Goal: Task Accomplishment & Management: Use online tool/utility

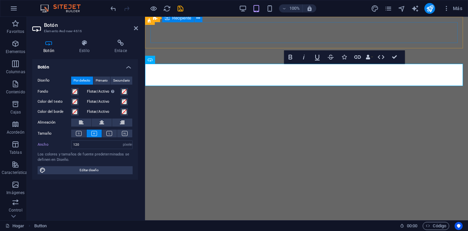
select select "px"
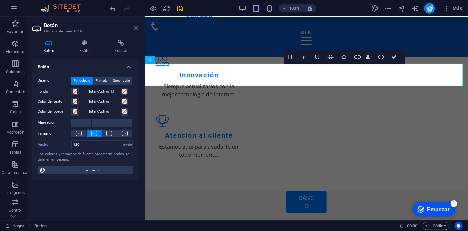
click at [136, 27] on icon at bounding box center [136, 28] width 4 height 5
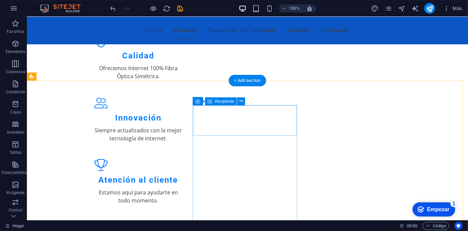
scroll to position [338, 0]
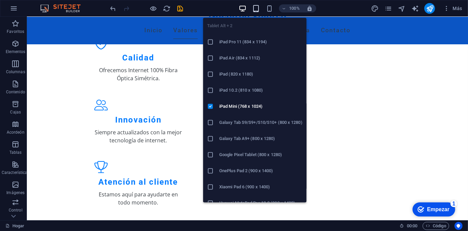
click at [255, 10] on icon "button" at bounding box center [256, 9] width 8 height 8
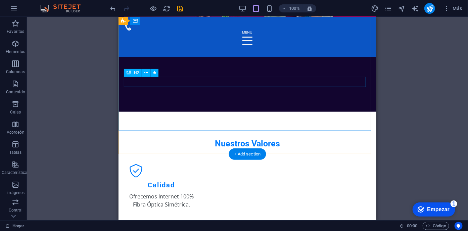
scroll to position [86, 0]
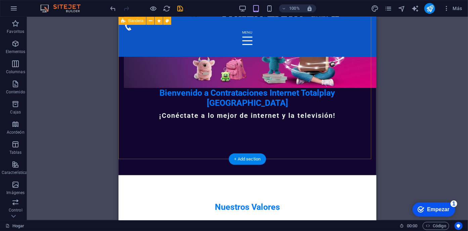
click at [287, 154] on div "Inicio Valores Paquetes de Internet Galería Contacto Bienvenido a Contratacione…" at bounding box center [247, 53] width 258 height 244
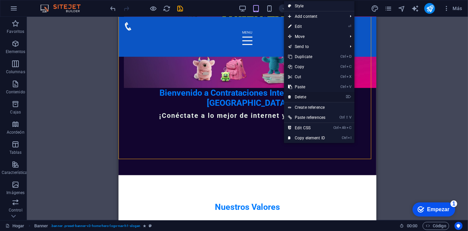
click at [303, 96] on link "⌦ Delete" at bounding box center [306, 97] width 45 height 10
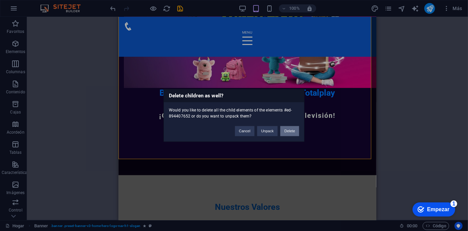
click at [287, 131] on button "Delete" at bounding box center [289, 131] width 19 height 10
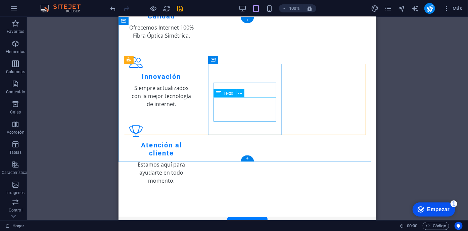
scroll to position [0, 0]
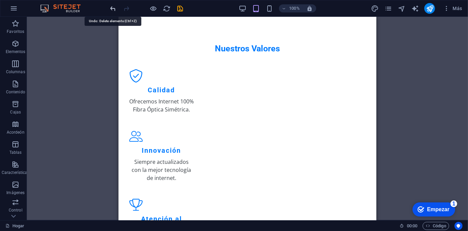
click at [113, 11] on icon "deshacer" at bounding box center [113, 9] width 8 height 8
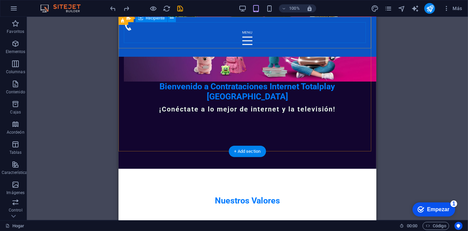
scroll to position [93, 0]
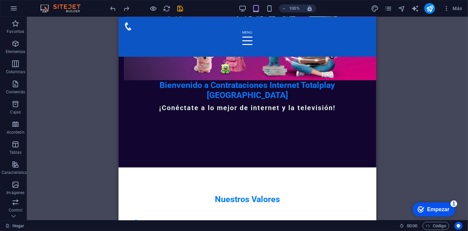
click at [271, 4] on div "100%" at bounding box center [278, 8] width 78 height 11
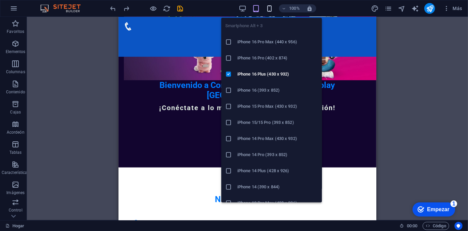
click at [271, 6] on icon "button" at bounding box center [270, 9] width 8 height 8
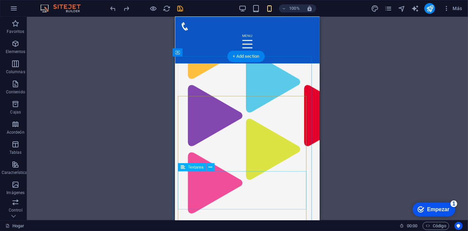
scroll to position [1943, 3]
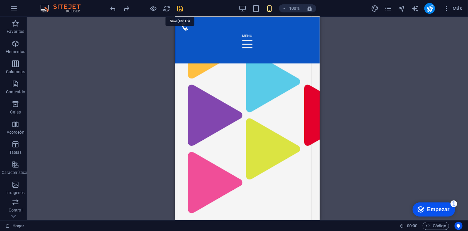
click at [181, 5] on icon "ahorrar" at bounding box center [181, 9] width 8 height 8
